Goal: Task Accomplishment & Management: Manage account settings

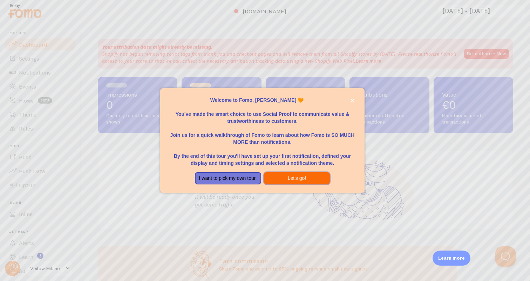
click at [287, 178] on button "Let's go!" at bounding box center [297, 178] width 66 height 13
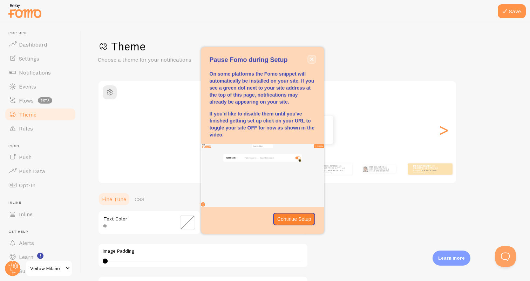
click at [311, 60] on icon "close," at bounding box center [312, 59] width 4 height 4
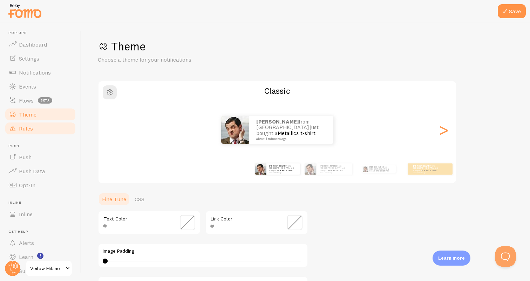
click at [44, 125] on link "Rules" at bounding box center [40, 129] width 72 height 14
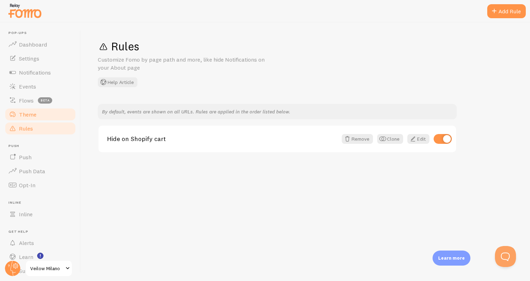
click at [45, 112] on link "Theme" at bounding box center [40, 115] width 72 height 14
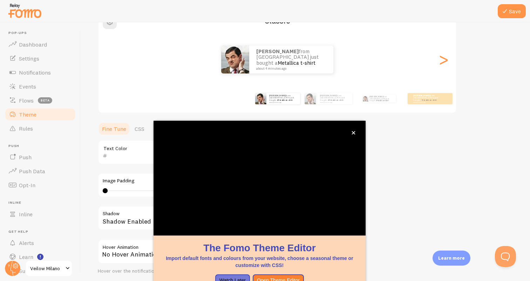
scroll to position [72, 0]
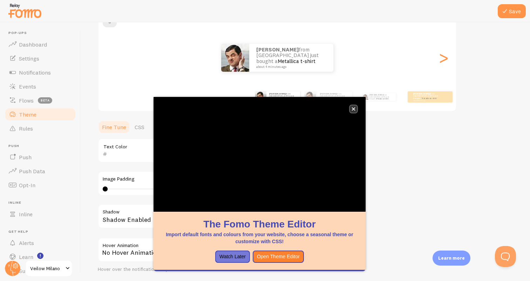
click at [354, 109] on icon "close," at bounding box center [353, 109] width 4 height 4
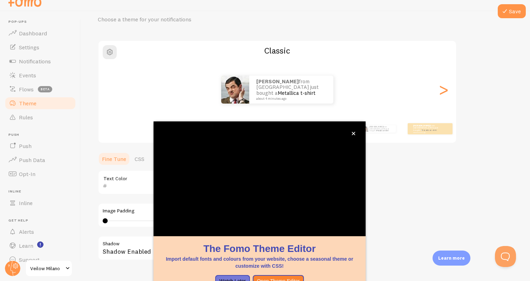
scroll to position [47, 0]
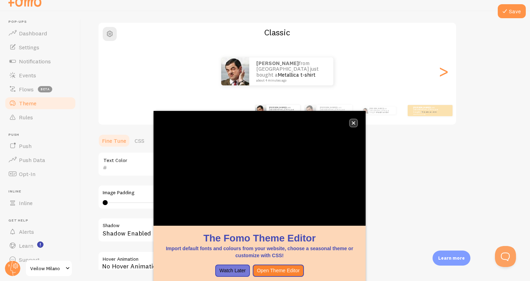
click at [354, 124] on icon "close," at bounding box center [353, 124] width 4 height 4
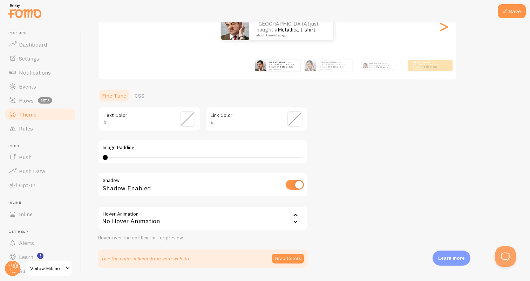
scroll to position [110, 0]
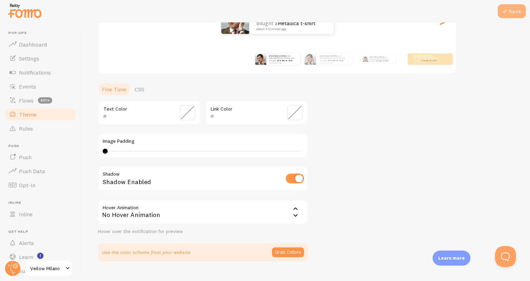
click at [510, 4] on button "Save" at bounding box center [512, 11] width 28 height 14
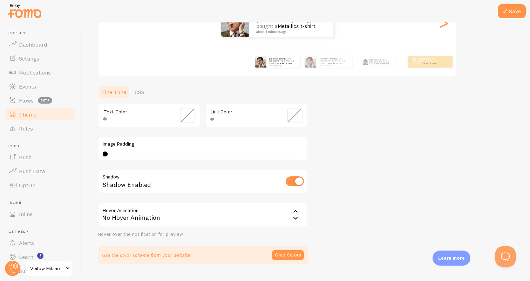
scroll to position [124, 0]
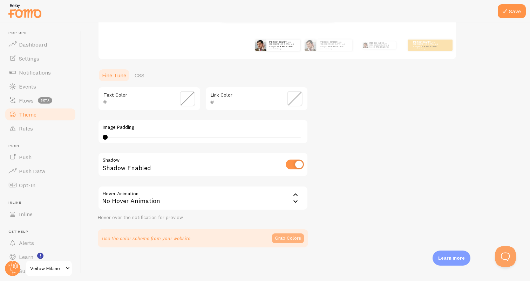
click at [289, 238] on button "Grab Colors" at bounding box center [288, 239] width 32 height 10
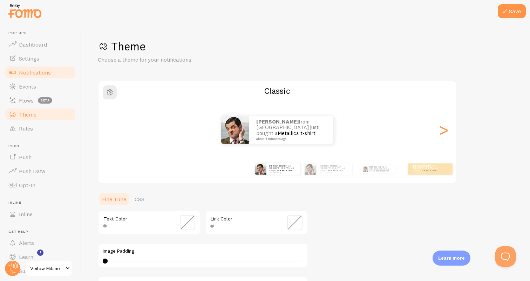
scroll to position [22, 0]
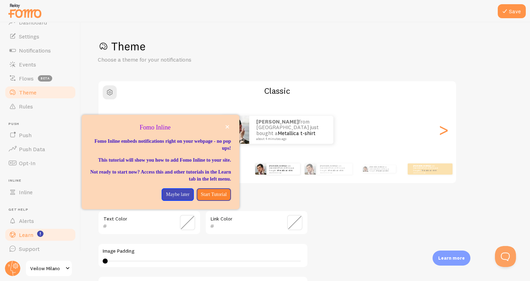
click at [28, 236] on span "Learn" at bounding box center [26, 235] width 14 height 7
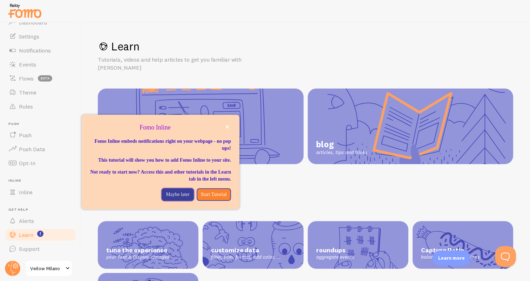
click at [172, 198] on p "Maybe later" at bounding box center [177, 194] width 23 height 7
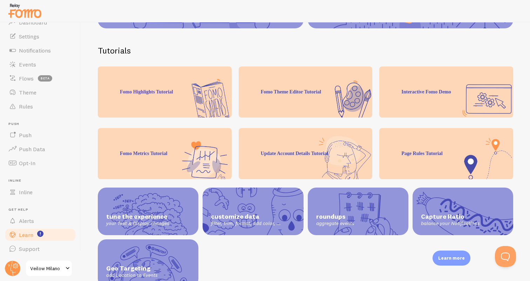
scroll to position [143, 0]
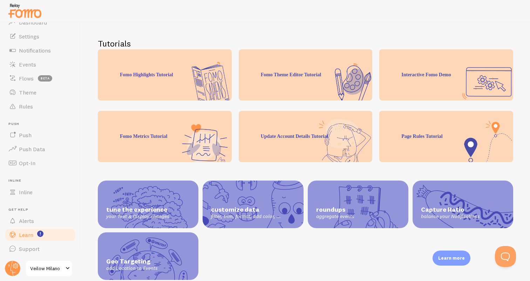
click at [171, 206] on span "tune the experience" at bounding box center [148, 210] width 84 height 8
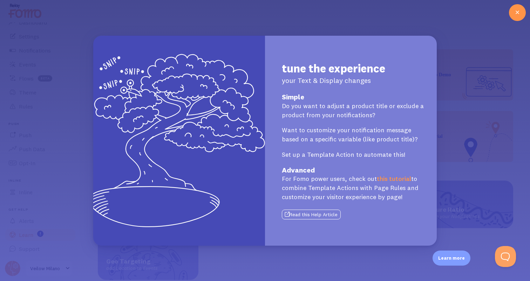
click at [445, 122] on div "tune the experience your Text & Display changes Simple Do you want to adjust a …" at bounding box center [265, 140] width 530 height 281
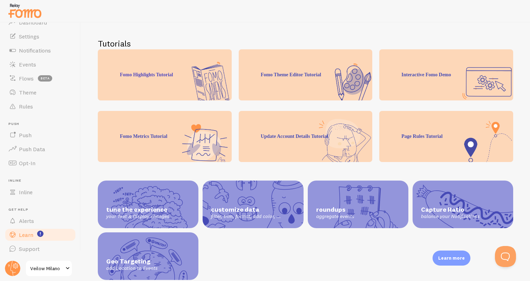
click at [175, 242] on div "Geo Targeting add Location to Events" at bounding box center [148, 257] width 101 height 48
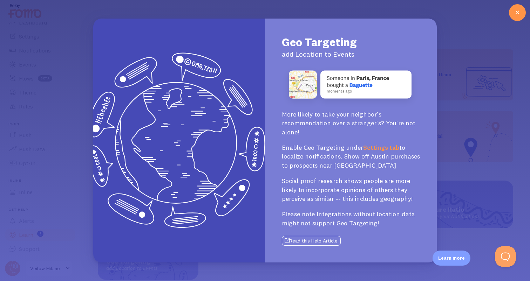
click at [479, 148] on div "Geo Targeting add Location to Events More likely to take your neighbor's recomm…" at bounding box center [265, 140] width 530 height 281
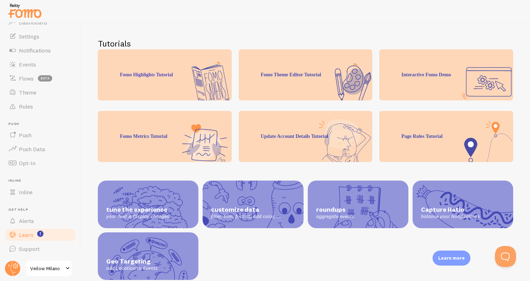
click at [172, 206] on span "tune the experience" at bounding box center [148, 210] width 84 height 8
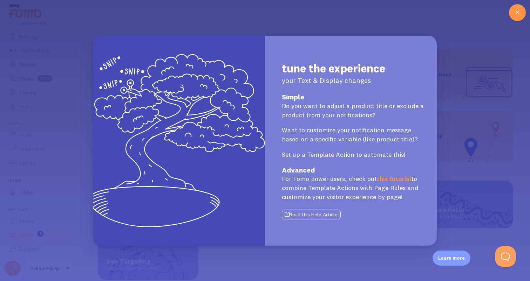
click at [481, 123] on div "tune the experience your Text & Display changes Simple Do you want to adjust a …" at bounding box center [265, 140] width 530 height 281
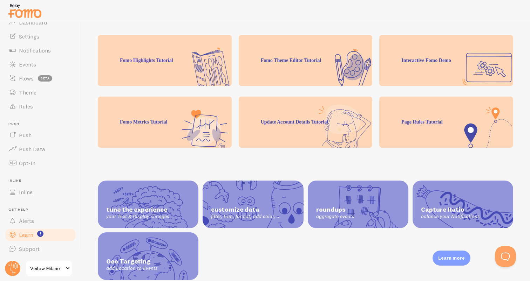
scroll to position [159, 0]
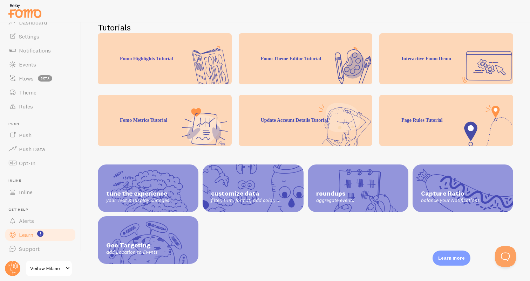
click at [205, 63] on div "Fomo Highlights Tutorial" at bounding box center [165, 58] width 134 height 51
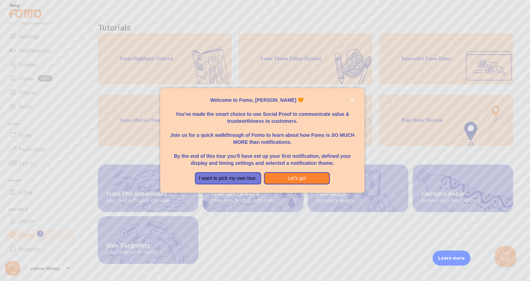
click at [171, 59] on div at bounding box center [265, 140] width 530 height 281
click at [276, 177] on button "Let's go!" at bounding box center [297, 178] width 66 height 13
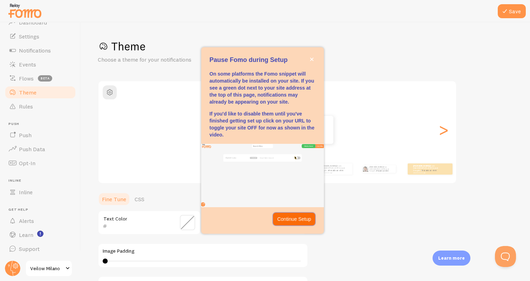
click at [287, 215] on button "Continue Setup" at bounding box center [294, 219] width 42 height 13
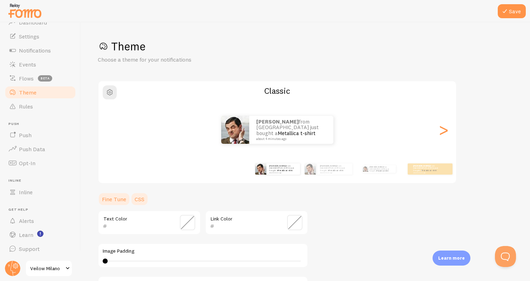
click at [138, 202] on link "CSS" at bounding box center [139, 199] width 18 height 14
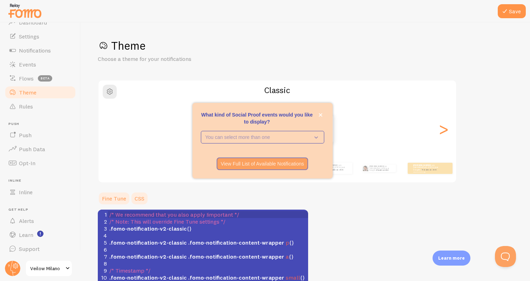
click at [114, 202] on link "Fine Tune" at bounding box center [114, 199] width 33 height 14
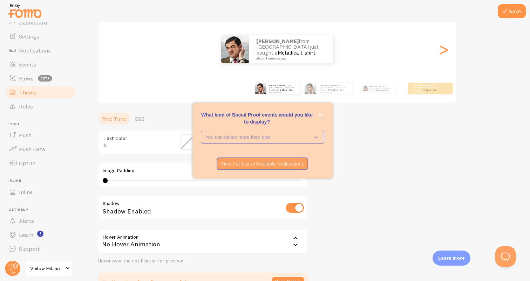
scroll to position [124, 0]
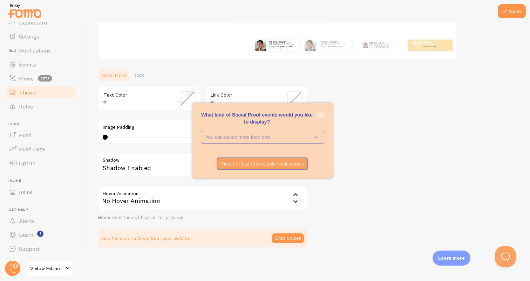
click at [320, 114] on icon "close," at bounding box center [321, 115] width 4 height 4
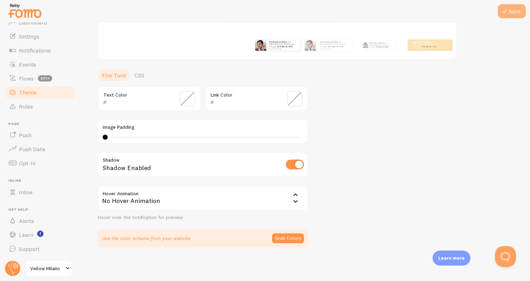
click at [508, 11] on icon at bounding box center [504, 11] width 8 height 8
click at [290, 49] on small "about 4 minutes ago" at bounding box center [282, 48] width 27 height 1
click at [326, 49] on div "[PERSON_NAME] from [GEOGRAPHIC_DATA] just bought a Metallica t-shirt about 4 mi…" at bounding box center [334, 45] width 35 height 11
click at [351, 42] on span at bounding box center [350, 41] width 5 height 5
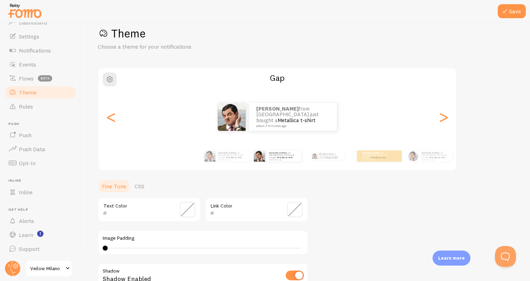
scroll to position [12, 0]
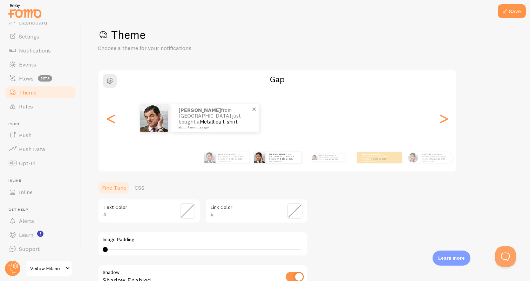
click at [200, 175] on div "Theme Choose a theme for your notifications Gap [PERSON_NAME] from [GEOGRAPHIC_…" at bounding box center [305, 194] width 415 height 333
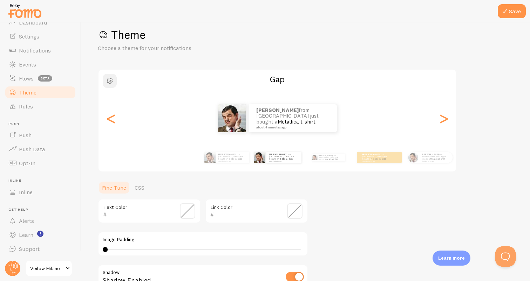
click at [112, 86] on button "button" at bounding box center [110, 81] width 14 height 14
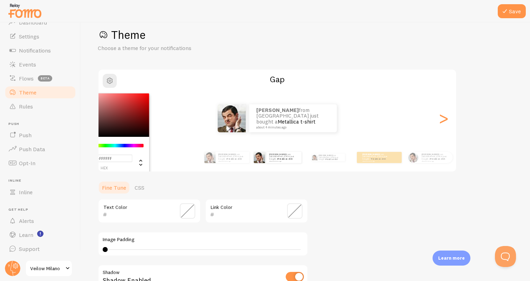
click at [122, 121] on div "Chrome color picker" at bounding box center [109, 115] width 79 height 43
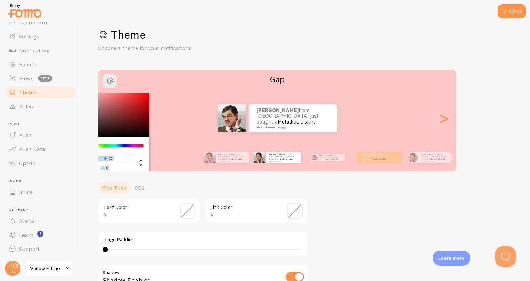
type input "#FFBFBF"
drag, startPoint x: 125, startPoint y: 118, endPoint x: 90, endPoint y: 69, distance: 59.9
click at [90, 69] on div "Save Theme Choose a theme for your notifications #FFBFBF hex 255 r 191 g 191 b …" at bounding box center [305, 151] width 449 height 259
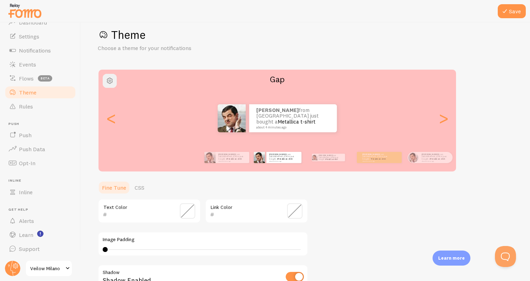
click at [110, 76] on button "button" at bounding box center [110, 81] width 14 height 14
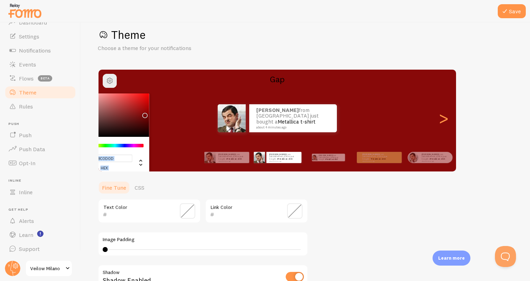
click at [143, 114] on div "Chrome color picker" at bounding box center [145, 116] width 4 height 4
click at [122, 104] on div "Chrome color picker" at bounding box center [109, 115] width 79 height 43
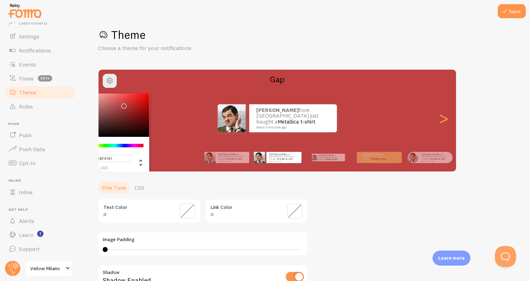
click at [99, 94] on div "Chrome color picker" at bounding box center [109, 115] width 79 height 43
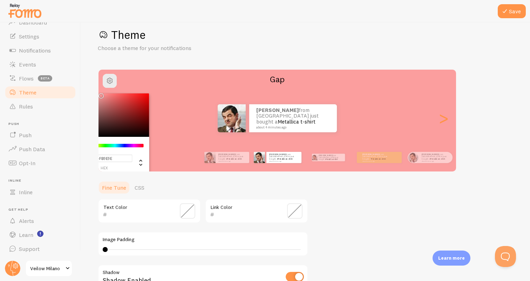
type input "#FFA0A0"
drag, startPoint x: 99, startPoint y: 95, endPoint x: 100, endPoint y: 87, distance: 7.7
click at [100, 87] on div "#FFA0A0 hex 255 r 160 g 160 b 0 h 100% s 81% l Gap [PERSON_NAME] from The Nethe…" at bounding box center [277, 120] width 359 height 103
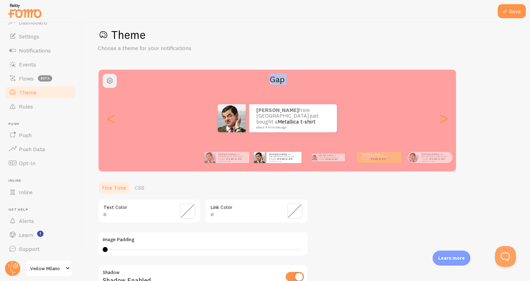
click at [111, 85] on button "button" at bounding box center [110, 81] width 14 height 14
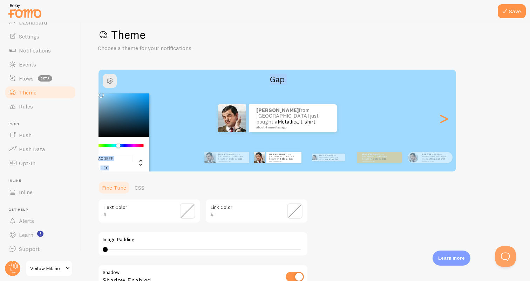
click at [118, 160] on input "#A0DBFF" at bounding box center [104, 158] width 56 height 7
type input "0"
click at [161, 148] on div "[PERSON_NAME] from [GEOGRAPHIC_DATA] just bought a Metallica t-shirt about 4 mi…" at bounding box center [277, 158] width 402 height 28
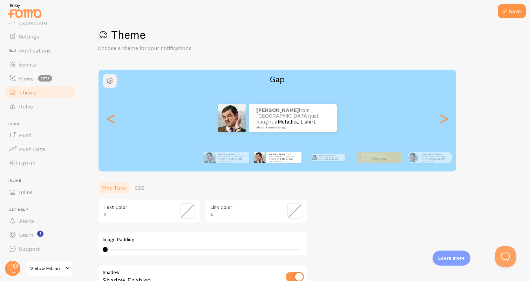
click at [111, 80] on span "button" at bounding box center [109, 81] width 8 height 8
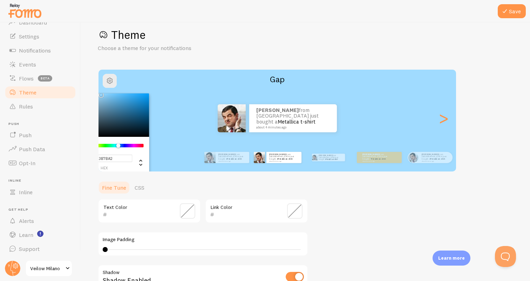
click at [121, 109] on div "Chrome color picker" at bounding box center [109, 115] width 79 height 43
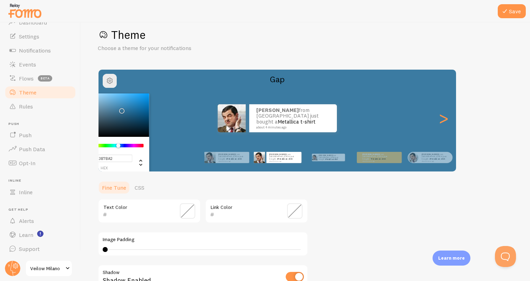
click at [114, 101] on div "Chrome color picker" at bounding box center [109, 115] width 79 height 43
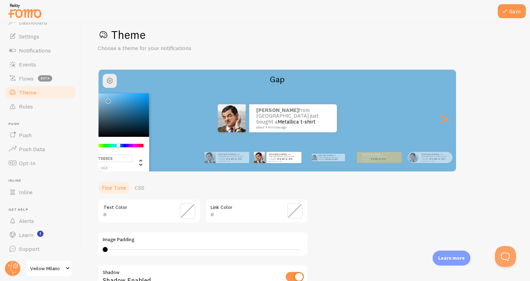
click at [107, 99] on div "Chrome color picker" at bounding box center [109, 115] width 79 height 43
click at [101, 95] on div "Chrome color picker" at bounding box center [109, 115] width 79 height 43
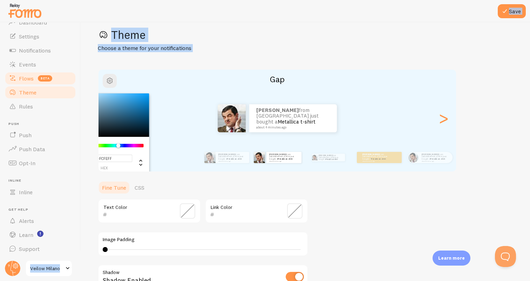
type input "#FFFFFF"
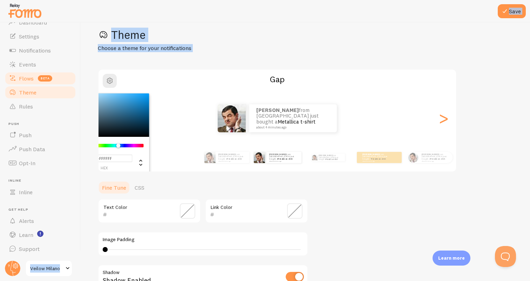
drag, startPoint x: 101, startPoint y: 95, endPoint x: 64, endPoint y: 77, distance: 40.8
click at [64, 77] on main "Pop-ups Dashboard Settings Notifications Events Flows beta Theme Rules [GEOGRAP…" at bounding box center [265, 151] width 530 height 259
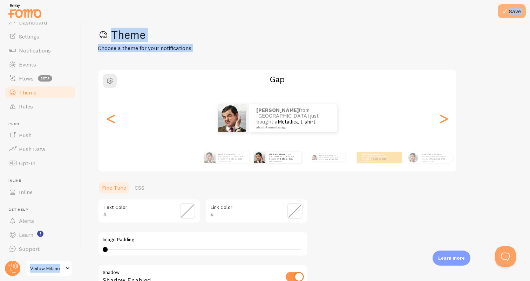
click at [514, 13] on button "Save" at bounding box center [512, 11] width 28 height 14
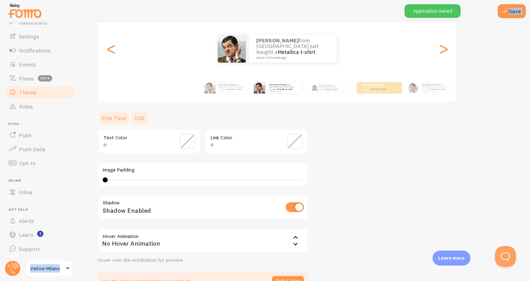
click at [145, 120] on link "CSS" at bounding box center [139, 118] width 18 height 14
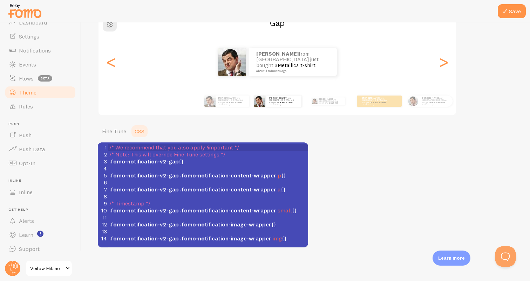
scroll to position [3, 0]
click at [144, 192] on span ".fomo-notification-v2-gap" at bounding box center [143, 189] width 69 height 7
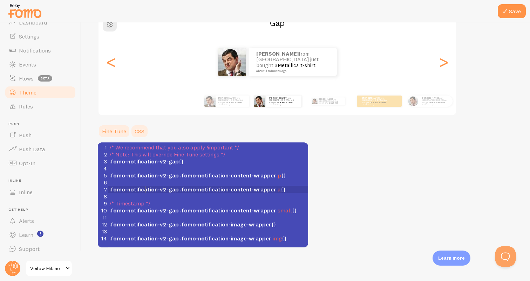
click at [121, 127] on link "Fine Tune" at bounding box center [114, 131] width 33 height 14
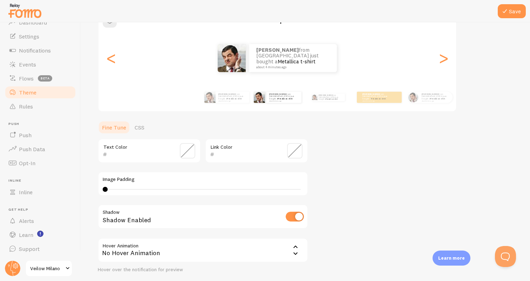
scroll to position [66, 0]
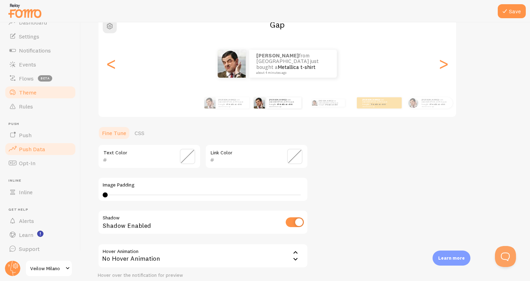
click at [39, 147] on span "Push Data" at bounding box center [32, 149] width 26 height 7
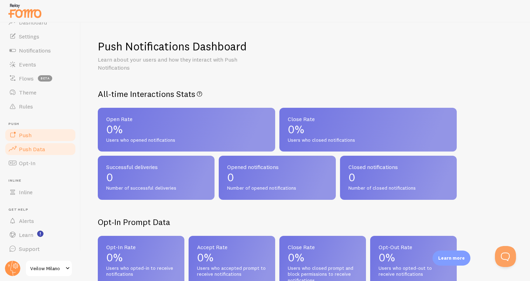
click at [40, 135] on link "Push" at bounding box center [40, 135] width 72 height 14
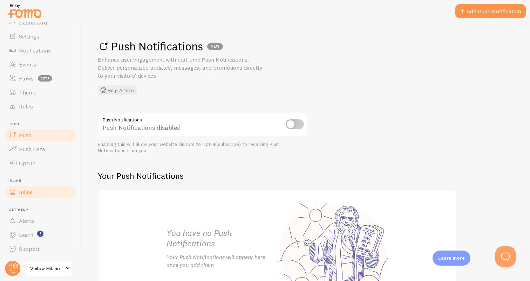
click at [30, 193] on span "Inline" at bounding box center [26, 192] width 14 height 7
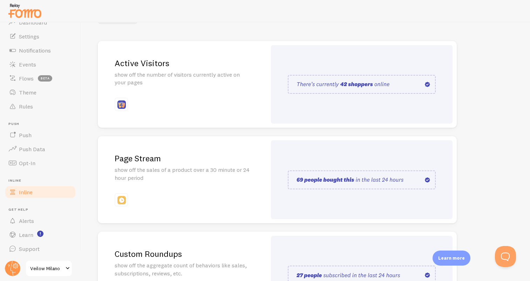
scroll to position [68, 0]
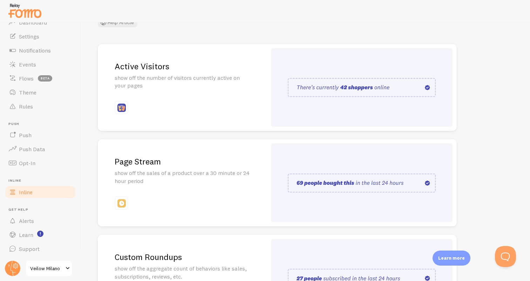
click at [423, 85] on img at bounding box center [362, 87] width 148 height 19
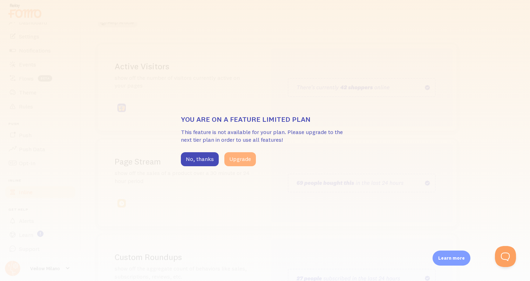
click at [229, 160] on button "Upgrade" at bounding box center [240, 159] width 32 height 14
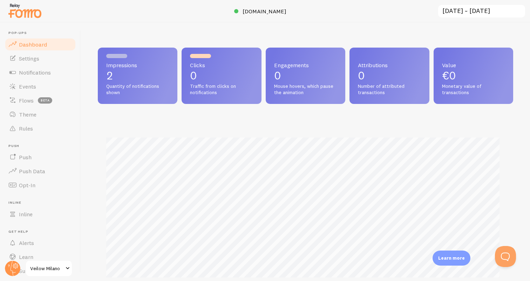
scroll to position [350245, 350020]
click at [30, 57] on span "Settings" at bounding box center [29, 58] width 20 height 7
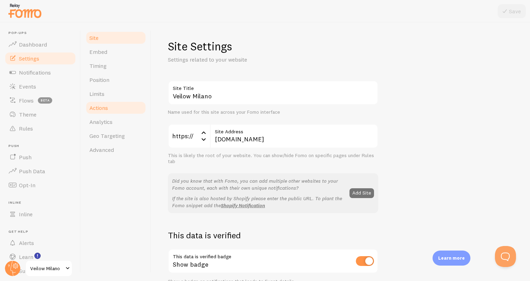
click at [111, 108] on link "Actions" at bounding box center [115, 108] width 61 height 14
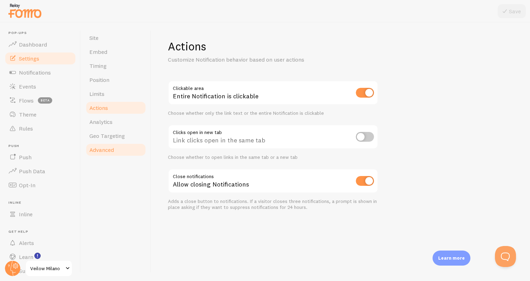
click at [111, 148] on span "Advanced" at bounding box center [101, 149] width 25 height 7
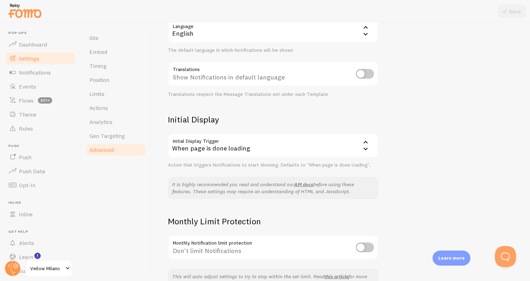
scroll to position [125, 0]
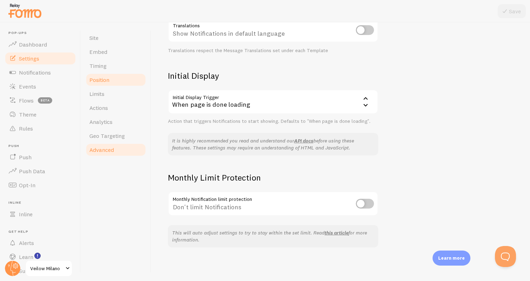
click at [104, 79] on span "Position" at bounding box center [99, 79] width 20 height 7
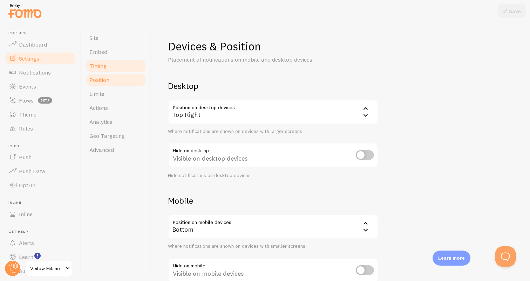
click at [107, 66] on link "Timing" at bounding box center [115, 66] width 61 height 14
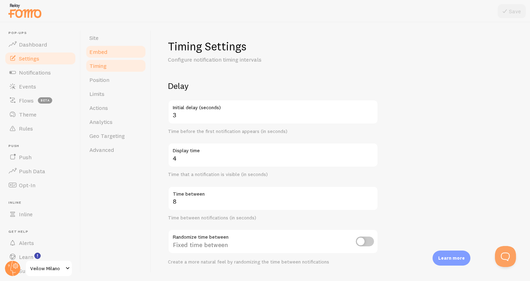
click at [109, 57] on link "Embed" at bounding box center [115, 52] width 61 height 14
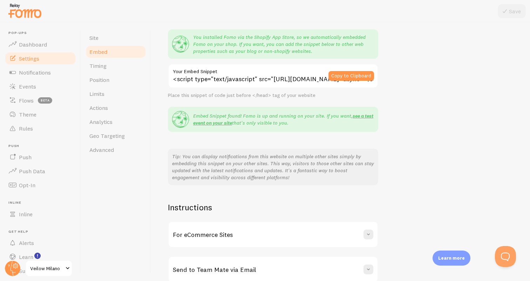
scroll to position [95, 0]
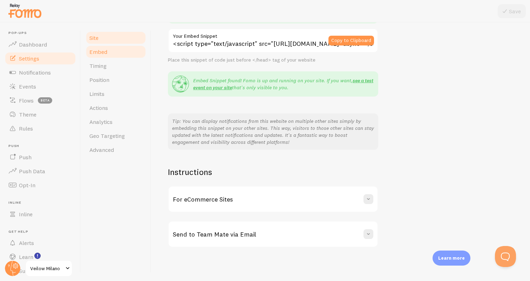
click at [117, 37] on link "Site" at bounding box center [115, 38] width 61 height 14
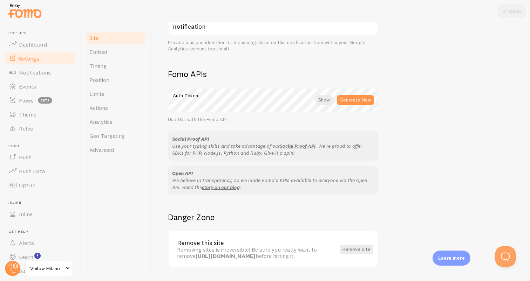
scroll to position [380, 0]
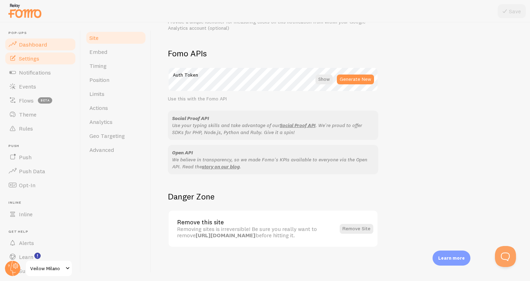
click at [46, 47] on link "Dashboard" at bounding box center [40, 44] width 72 height 14
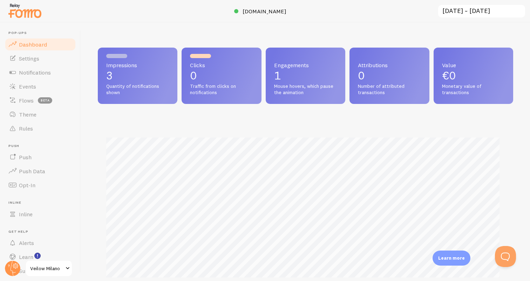
scroll to position [184, 410]
click at [41, 115] on link "Theme" at bounding box center [40, 115] width 72 height 14
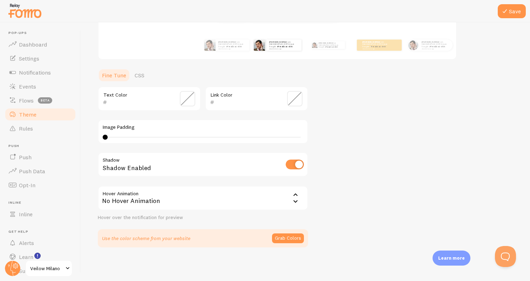
scroll to position [22, 0]
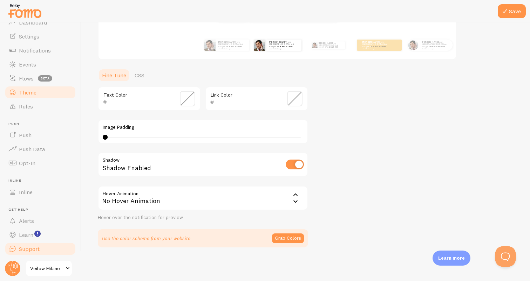
click at [34, 248] on span "Support" at bounding box center [29, 249] width 21 height 7
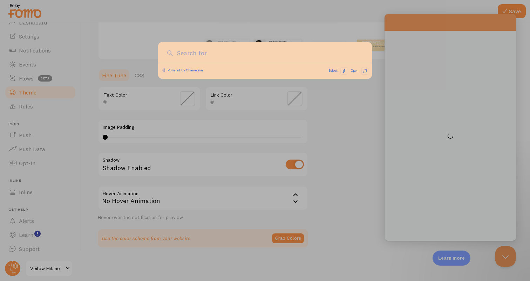
scroll to position [0, 0]
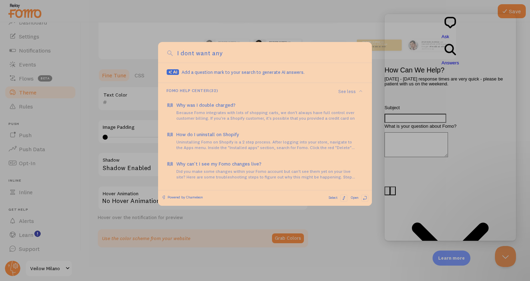
type input "I dont want any s"
click at [237, 55] on input "I dont want any s" at bounding box center [269, 53] width 188 height 9
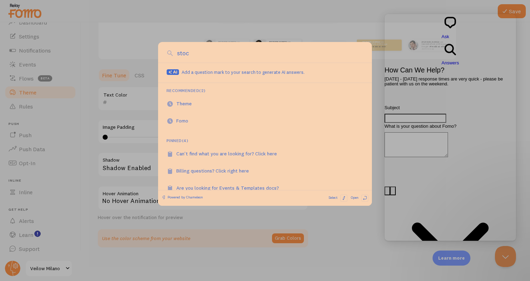
type input "stock"
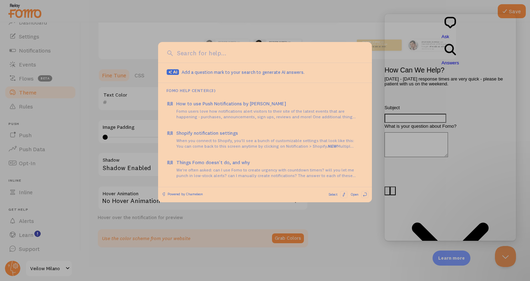
click at [400, 107] on div at bounding box center [265, 140] width 530 height 281
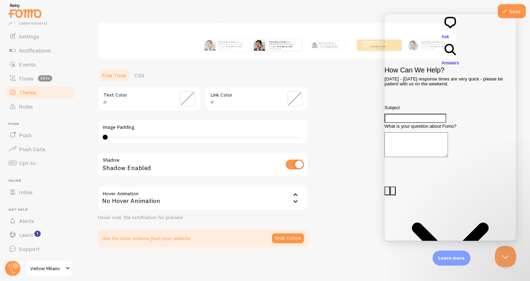
click at [417, 114] on input "Subject" at bounding box center [415, 118] width 62 height 9
click at [413, 132] on textarea "What is your question about Fomo?" at bounding box center [415, 144] width 63 height 25
click at [411, 132] on textarea "What is your question about Fomo?" at bounding box center [415, 144] width 63 height 25
type textarea "I"
click at [415, 114] on input "Subject" at bounding box center [415, 118] width 62 height 9
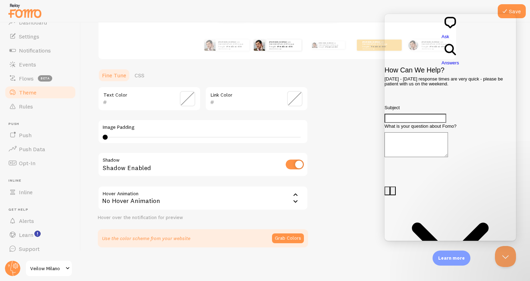
click at [356, 121] on div "Theme Choose a theme for your notifications Gap [PERSON_NAME] from [GEOGRAPHIC_…" at bounding box center [305, 81] width 415 height 333
click at [193, 201] on div "No Hover Animation" at bounding box center [203, 198] width 210 height 25
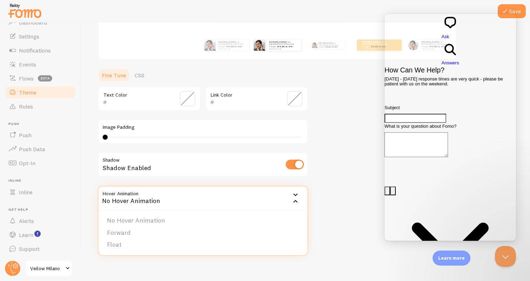
click at [193, 201] on div "No Hover Animation" at bounding box center [203, 198] width 210 height 25
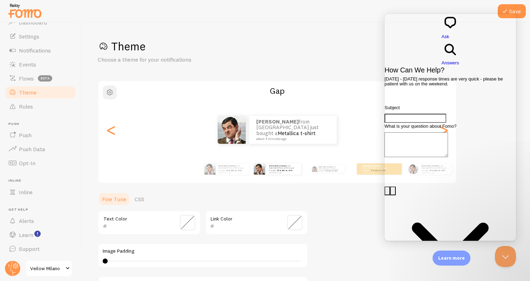
click at [114, 96] on span "button" at bounding box center [109, 92] width 8 height 8
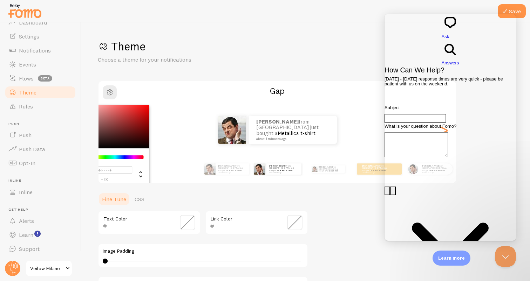
click at [347, 44] on h1 "Theme" at bounding box center [305, 46] width 415 height 14
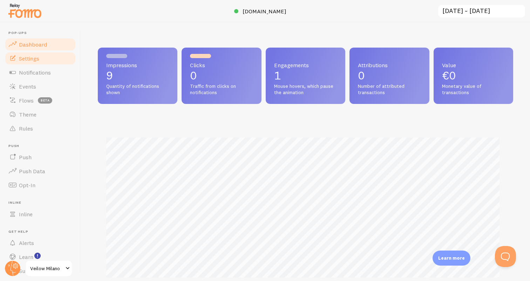
click at [37, 55] on span "Settings" at bounding box center [29, 58] width 20 height 7
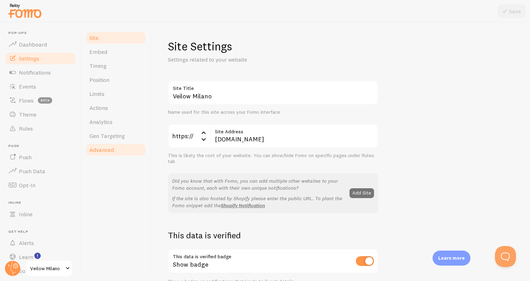
click at [108, 152] on span "Advanced" at bounding box center [101, 149] width 25 height 7
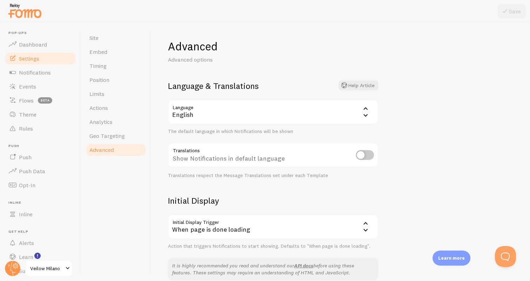
click at [188, 113] on div "English" at bounding box center [273, 112] width 210 height 25
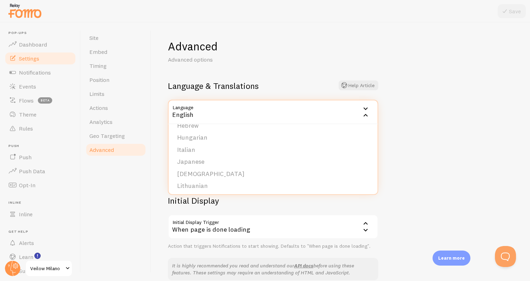
scroll to position [155, 0]
click at [199, 150] on li "Italian" at bounding box center [273, 149] width 209 height 12
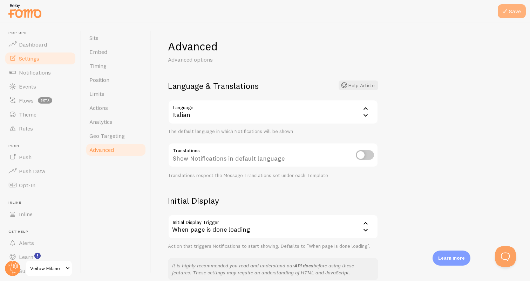
click at [503, 13] on icon at bounding box center [504, 11] width 8 height 8
